Goal: Find specific page/section: Find specific page/section

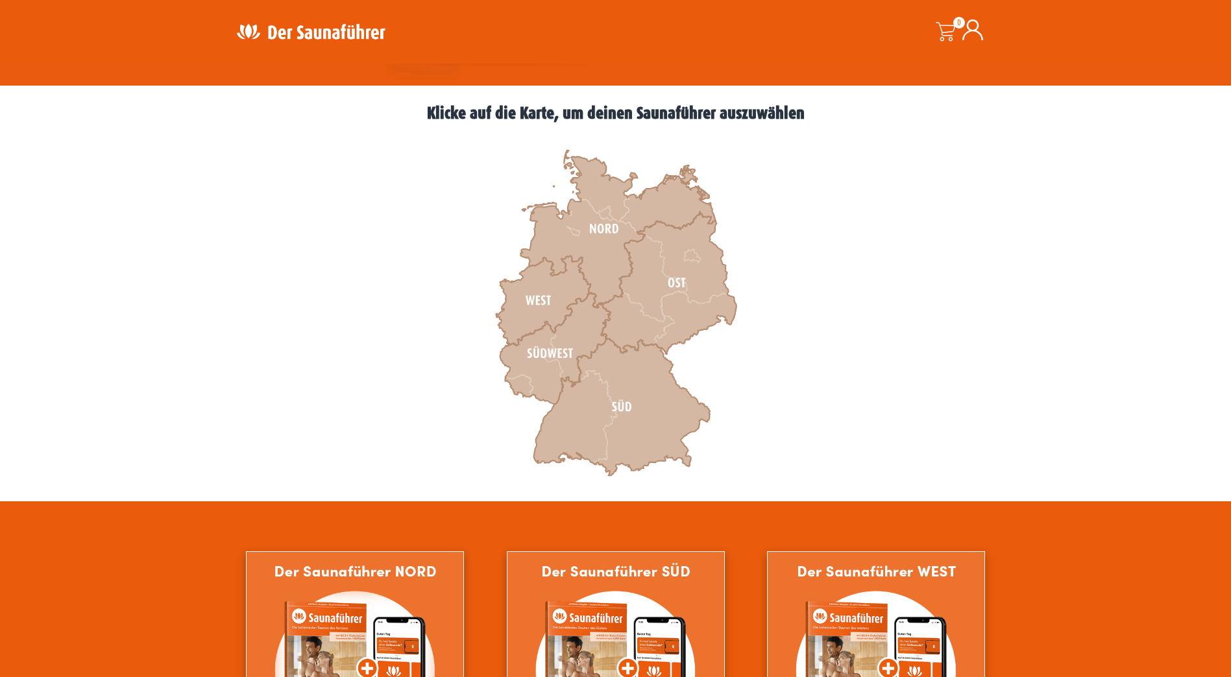
scroll to position [324, 0]
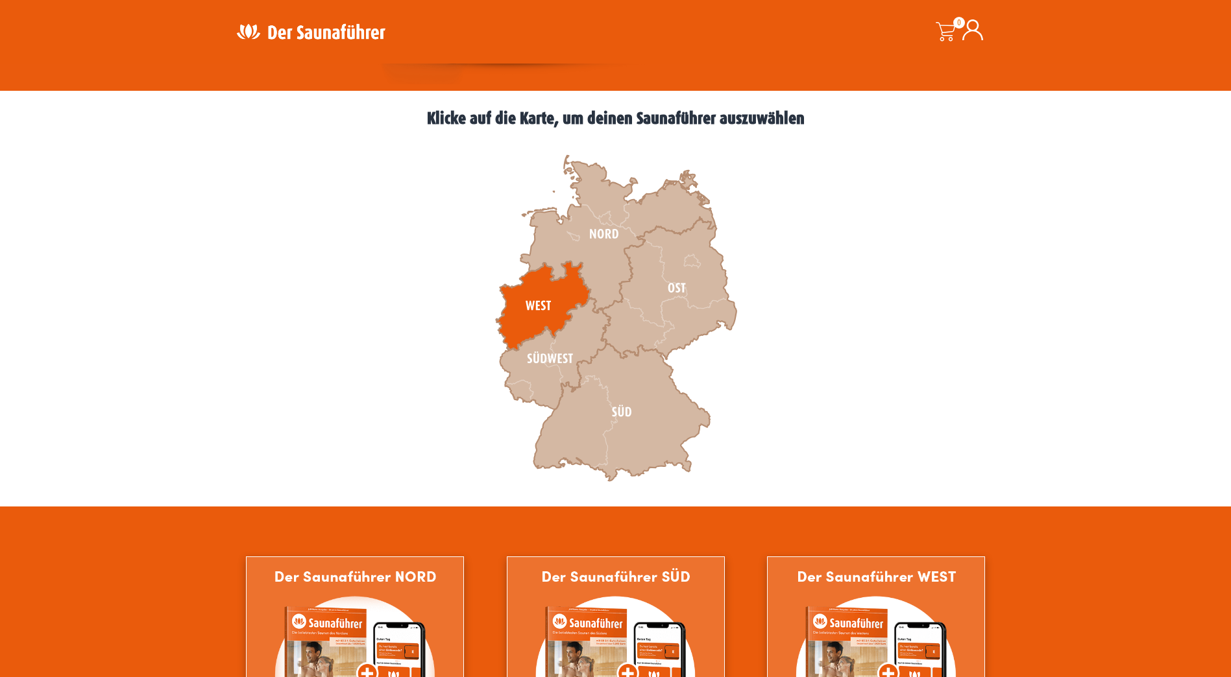
click at [546, 289] on icon at bounding box center [543, 306] width 95 height 90
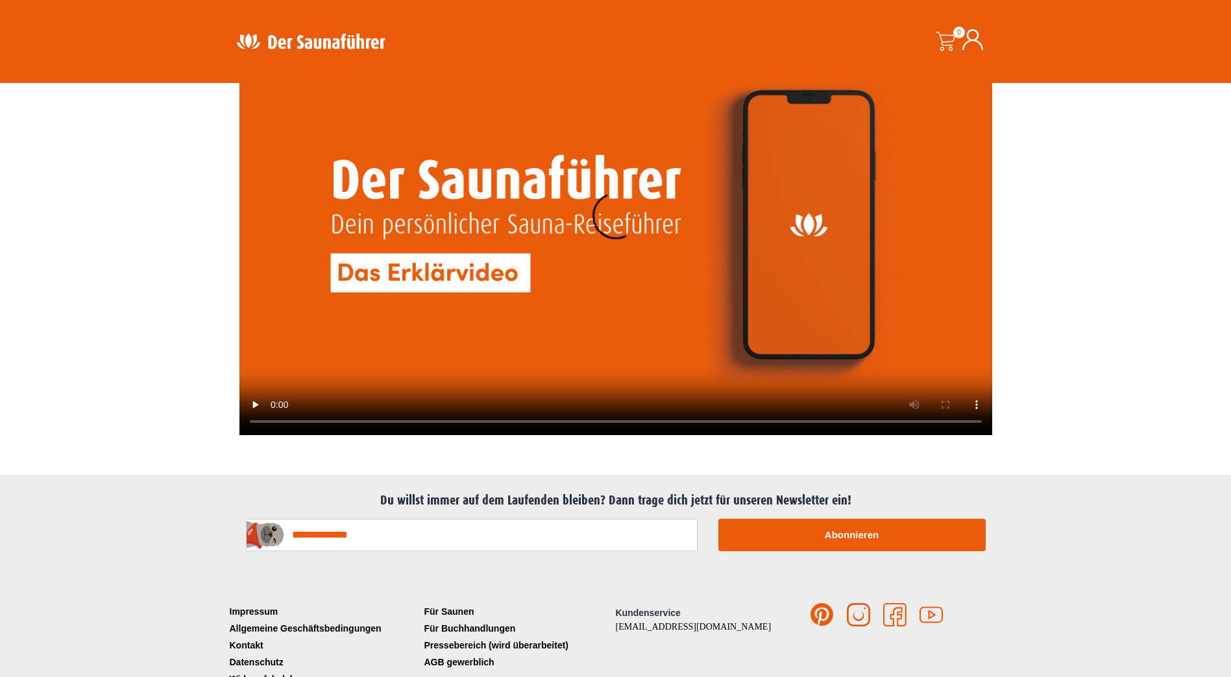
scroll to position [2814, 0]
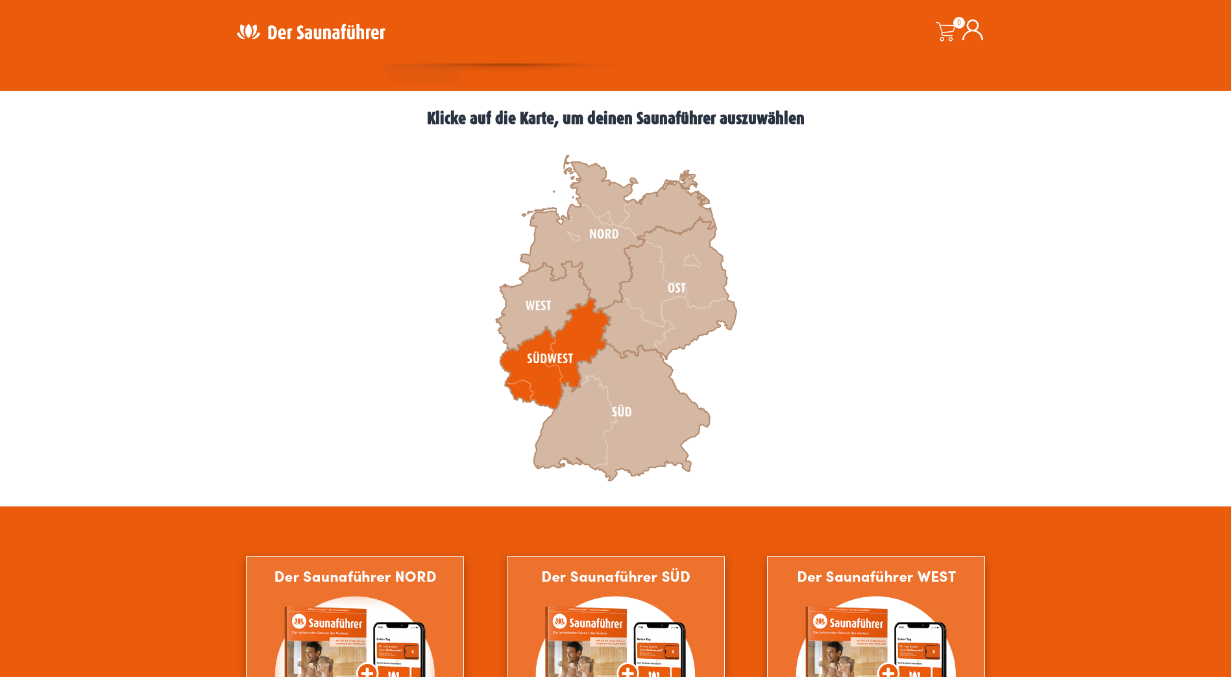
click at [544, 376] on icon at bounding box center [555, 354] width 110 height 112
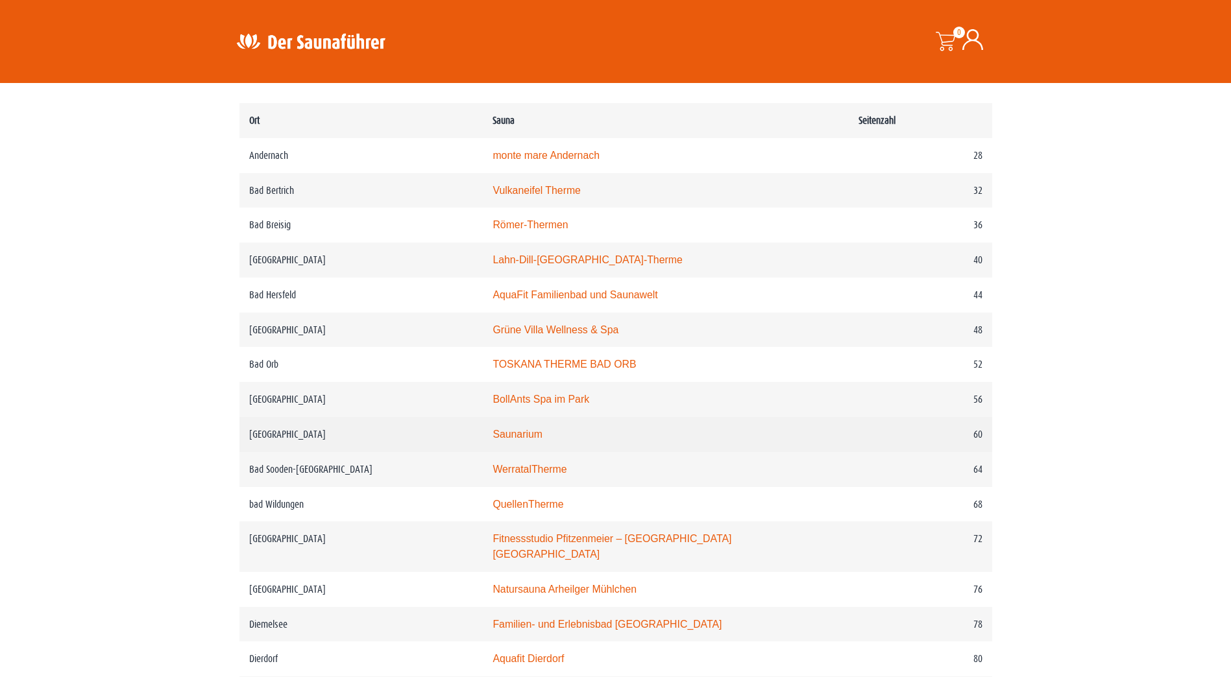
scroll to position [649, 0]
